Goal: Find contact information: Find contact information

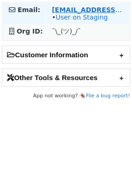
click at [78, 9] on strong "[EMAIL_ADDRESS][DOMAIN_NAME]" at bounding box center [115, 9] width 127 height 7
